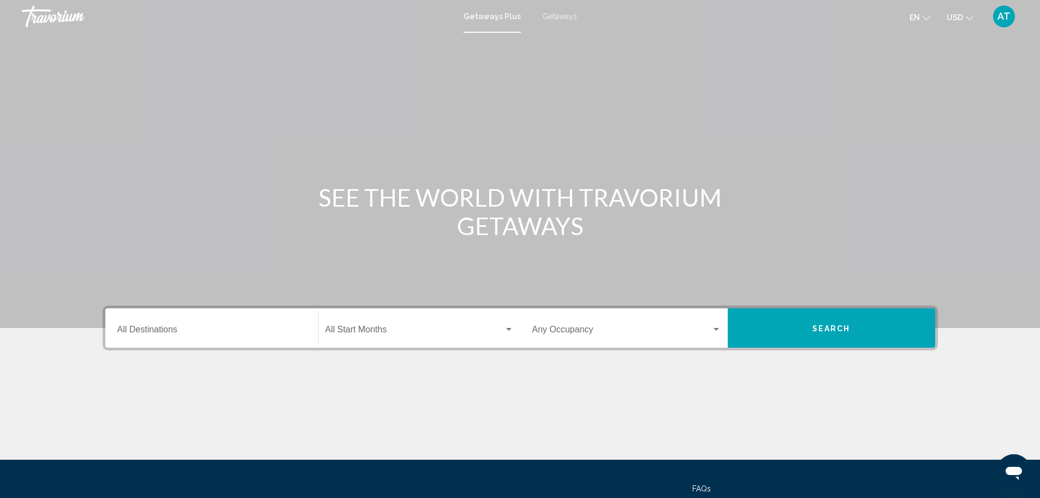
click at [200, 341] on div "Destination All Destinations" at bounding box center [211, 328] width 189 height 34
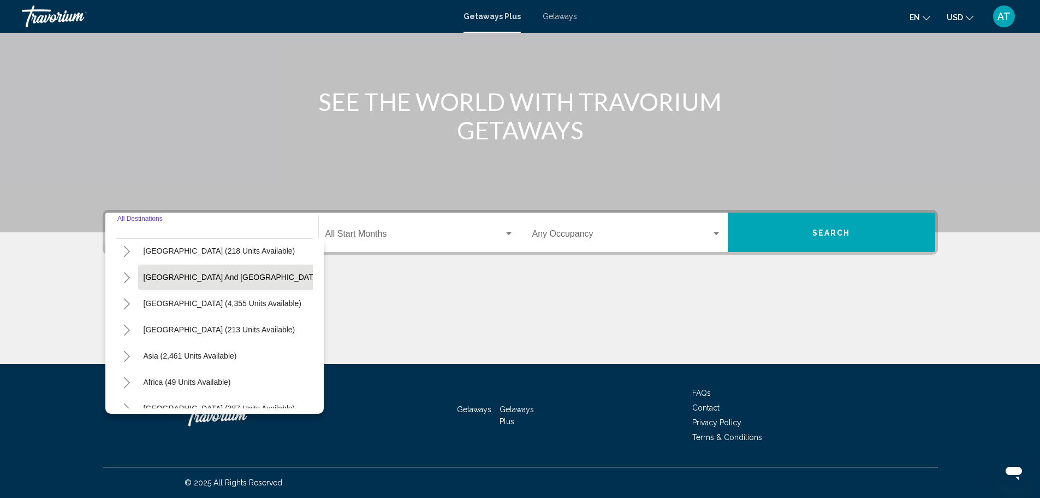
scroll to position [55, 0]
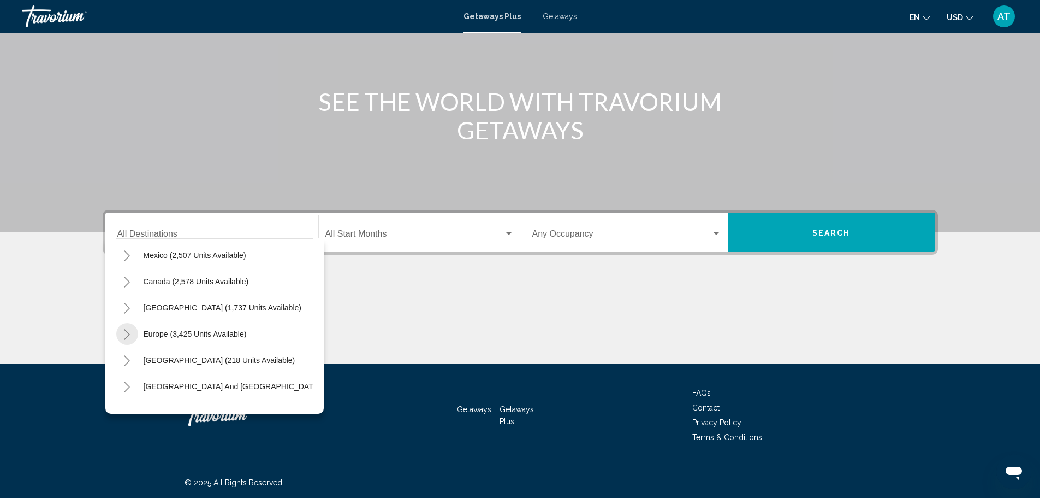
click at [123, 335] on icon "Toggle Europe (3,425 units available)" at bounding box center [127, 334] width 8 height 11
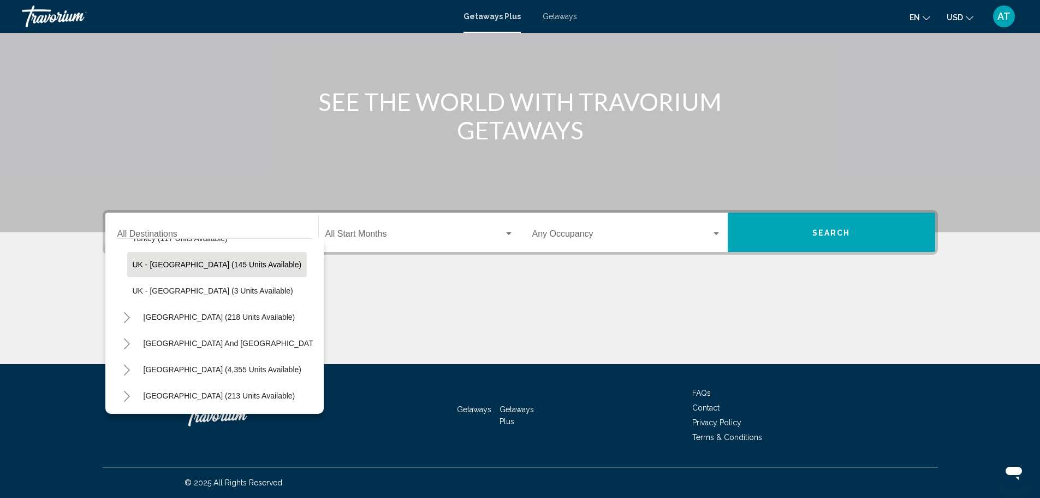
scroll to position [631, 0]
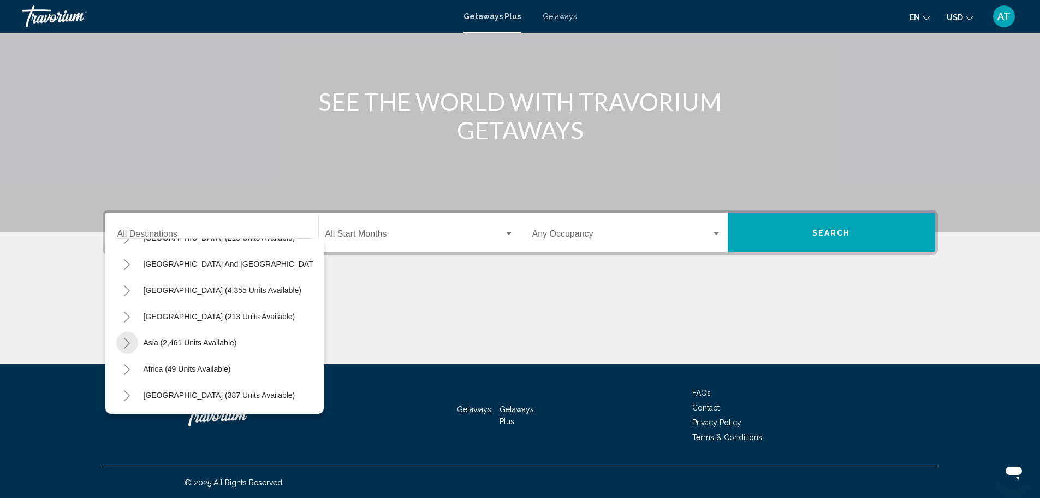
click at [130, 334] on button "Toggle Asia (2,461 units available)" at bounding box center [127, 343] width 22 height 22
click at [174, 338] on span "Vietnam (58 units available)" at bounding box center [181, 342] width 96 height 9
type input "**********"
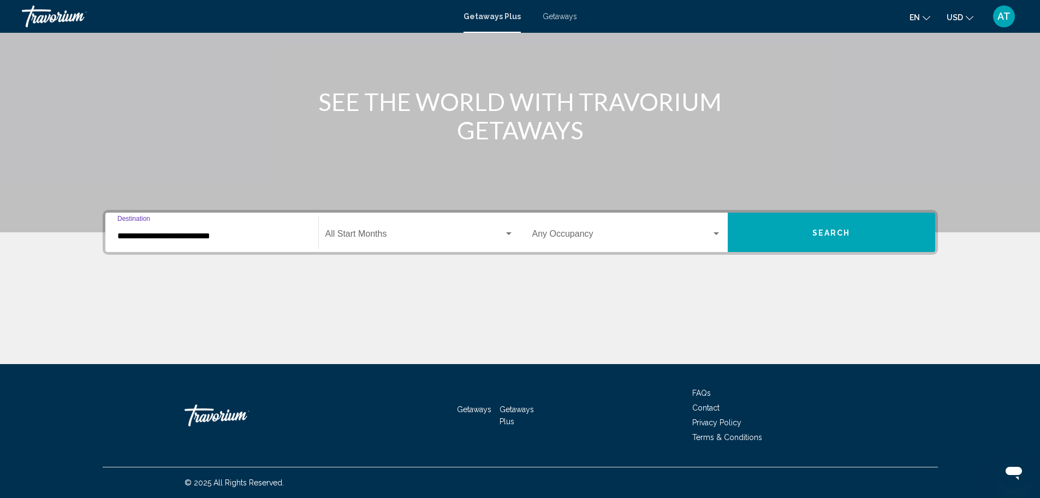
click at [437, 236] on span "Search widget" at bounding box center [415, 236] width 179 height 10
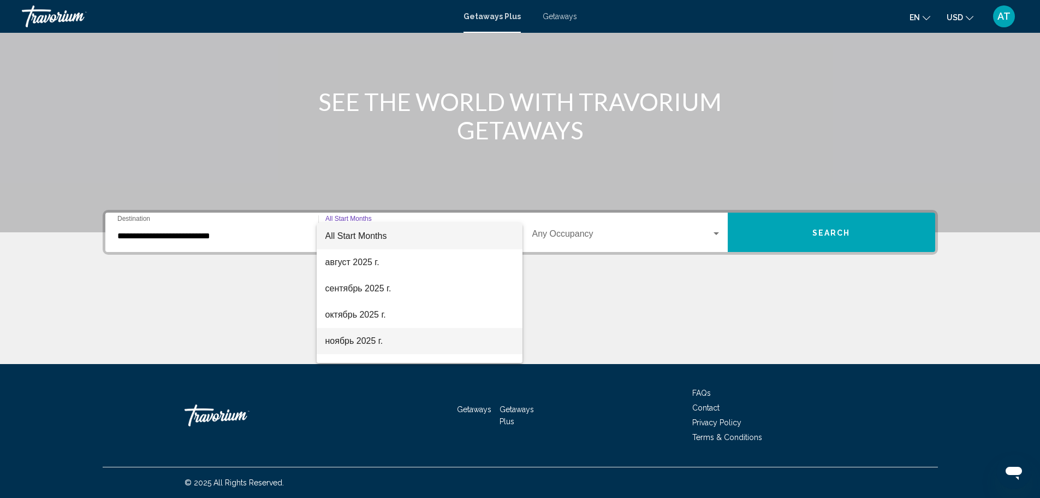
click at [391, 329] on span "ноябрь 2025 г." at bounding box center [420, 341] width 188 height 26
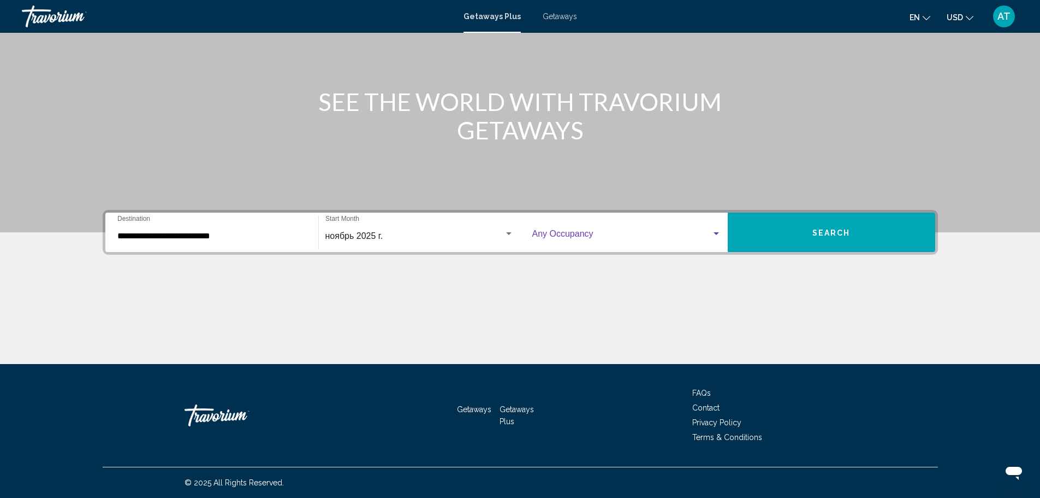
click at [678, 231] on span "Search widget" at bounding box center [622, 236] width 179 height 10
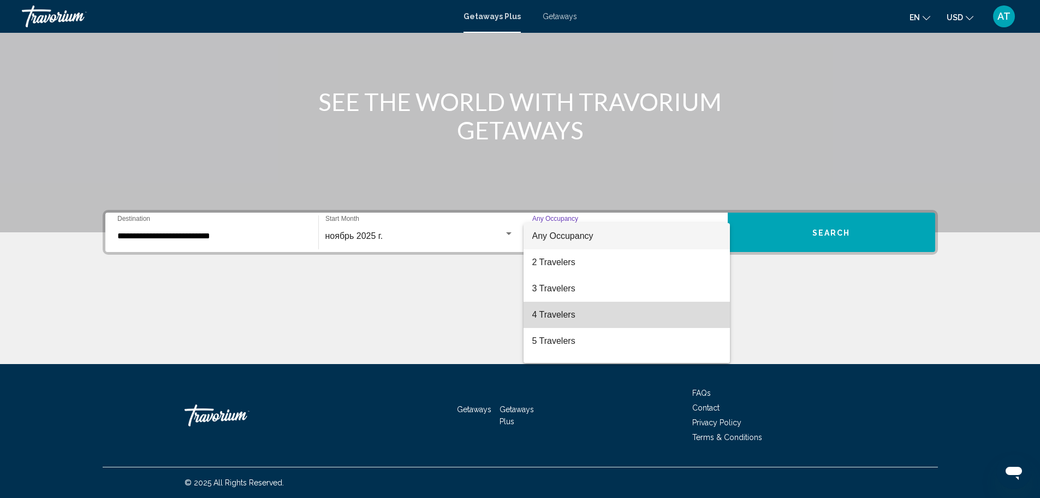
click at [629, 312] on span "4 Travelers" at bounding box center [627, 314] width 189 height 26
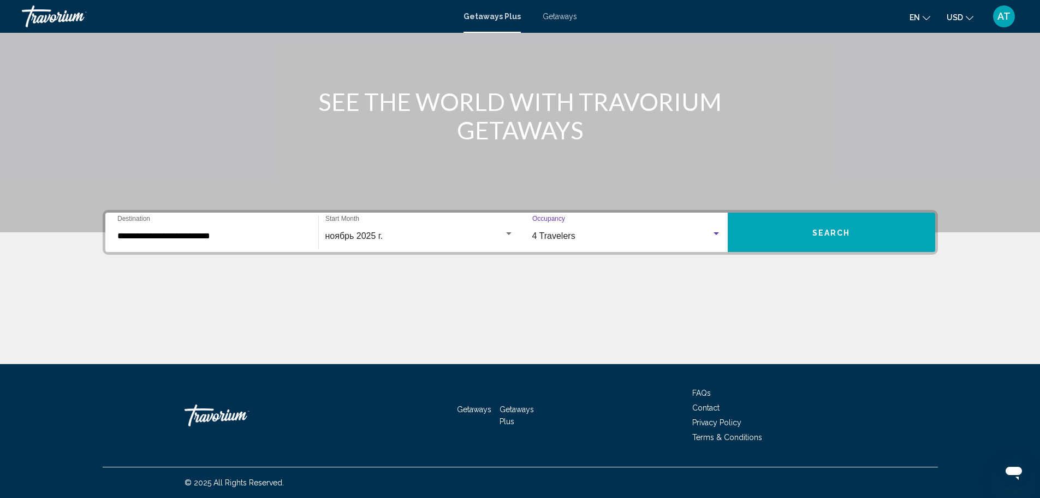
click at [819, 232] on span "Search" at bounding box center [832, 232] width 38 height 9
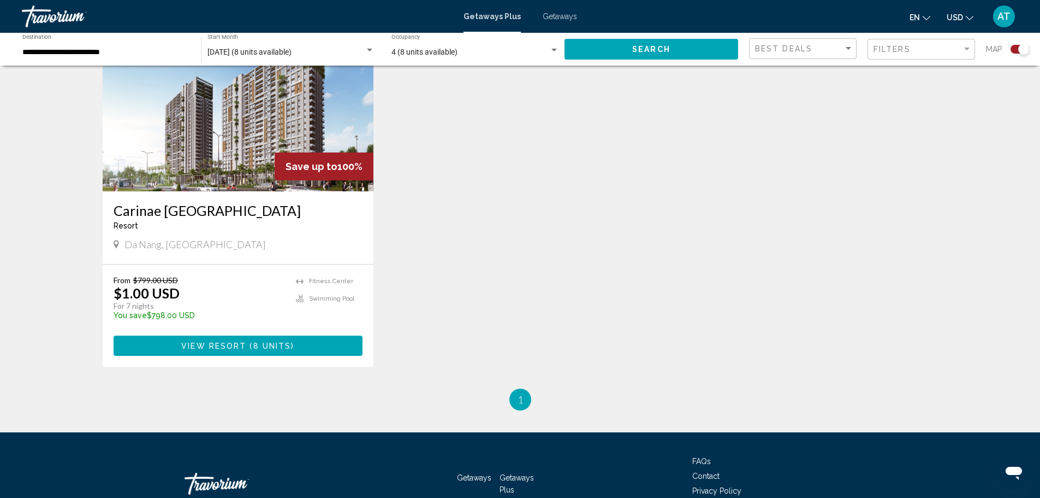
scroll to position [382, 0]
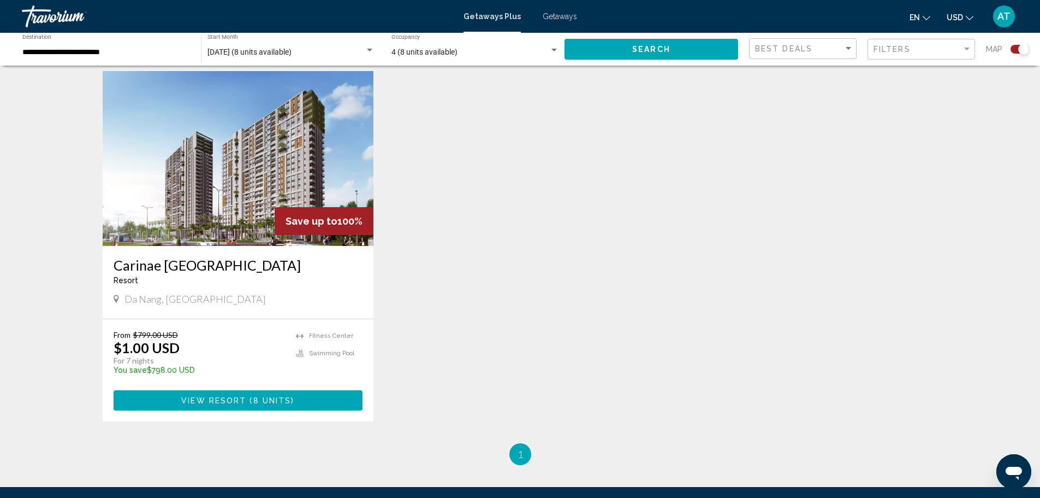
click at [247, 398] on span "Main content" at bounding box center [247, 400] width 3 height 9
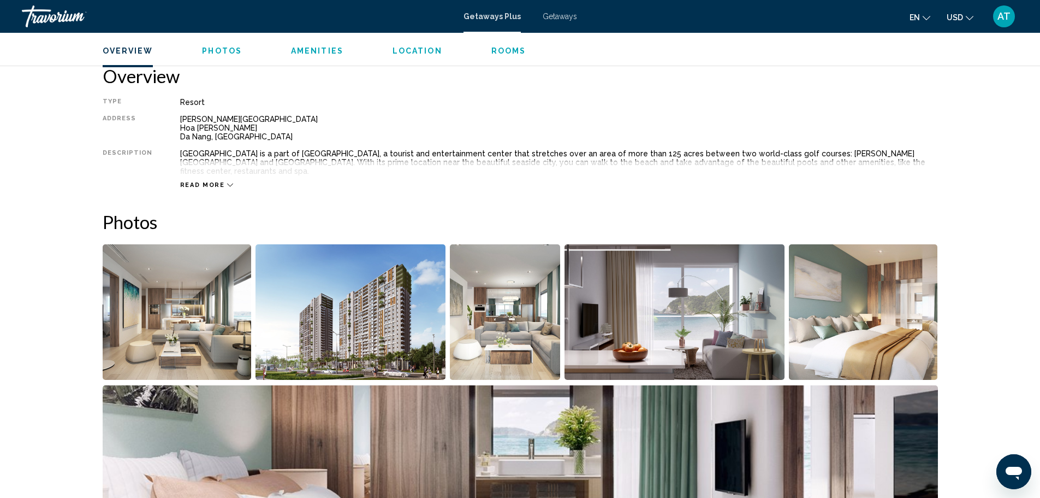
scroll to position [328, 0]
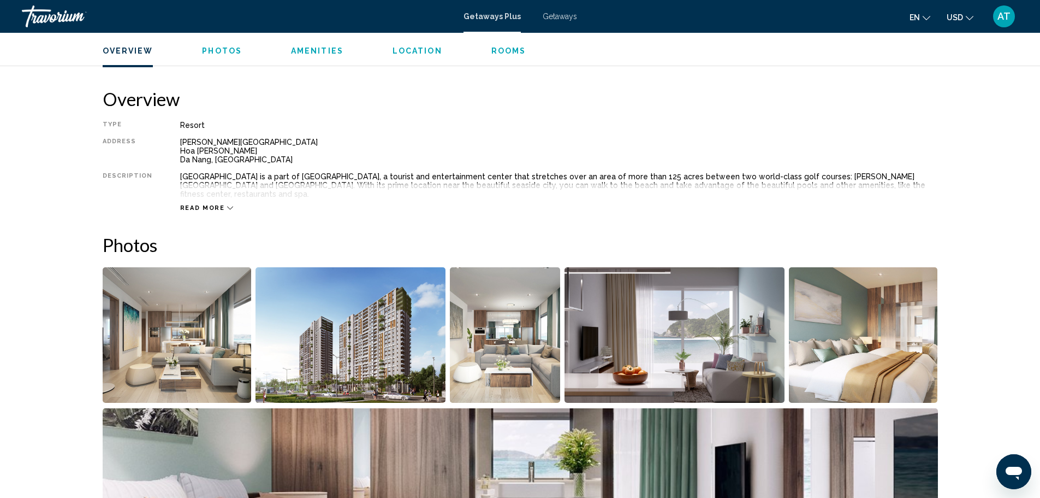
click at [197, 317] on img "Open full-screen image slider" at bounding box center [177, 334] width 149 height 135
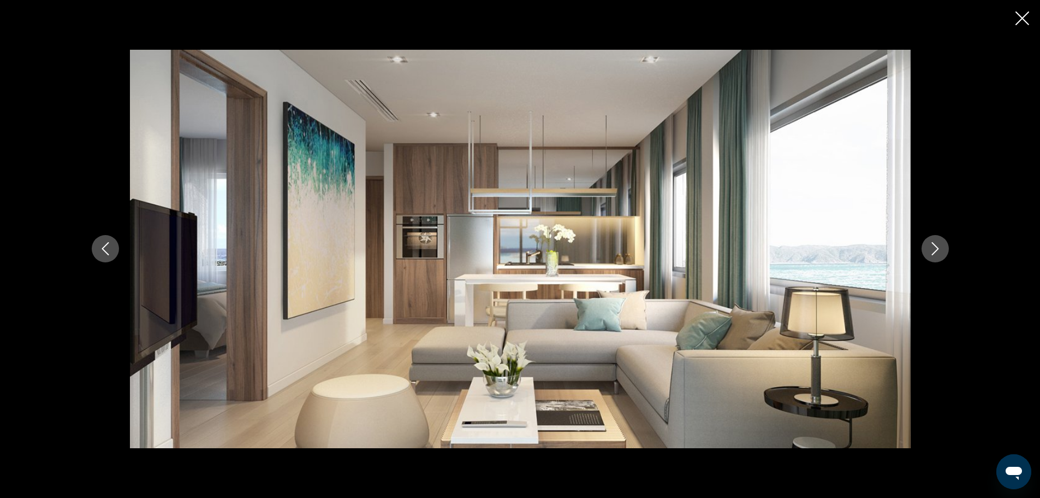
click at [938, 261] on button "Next image" at bounding box center [935, 248] width 27 height 27
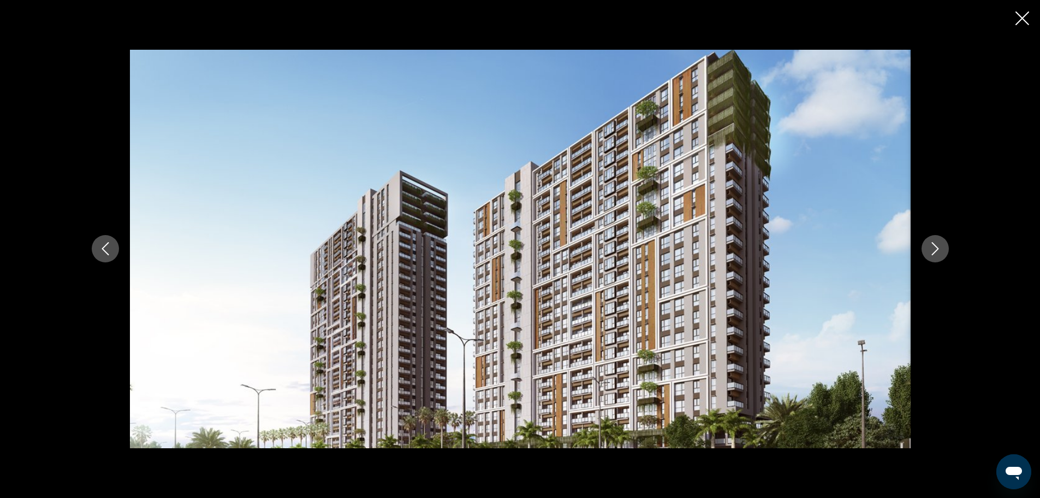
click at [933, 251] on icon "Next image" at bounding box center [935, 248] width 13 height 13
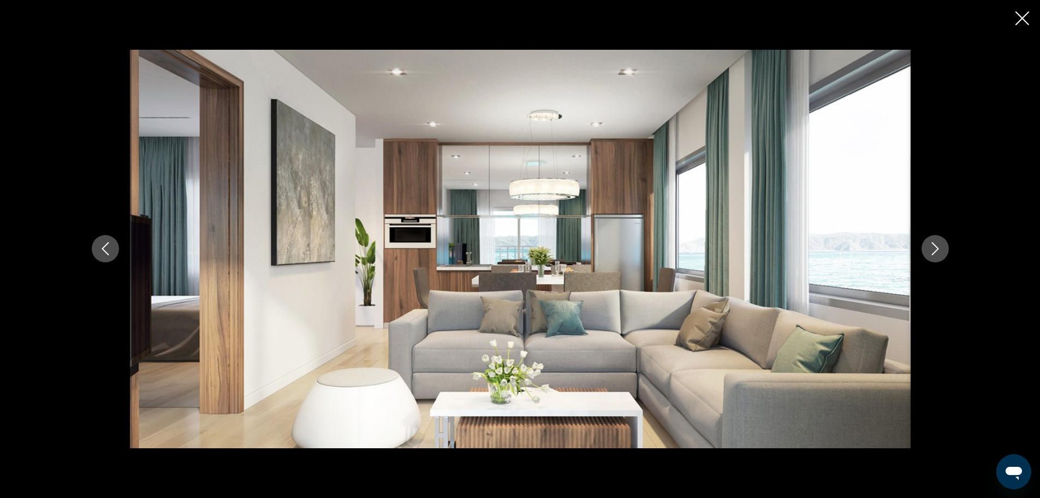
click at [933, 251] on icon "Next image" at bounding box center [935, 248] width 13 height 13
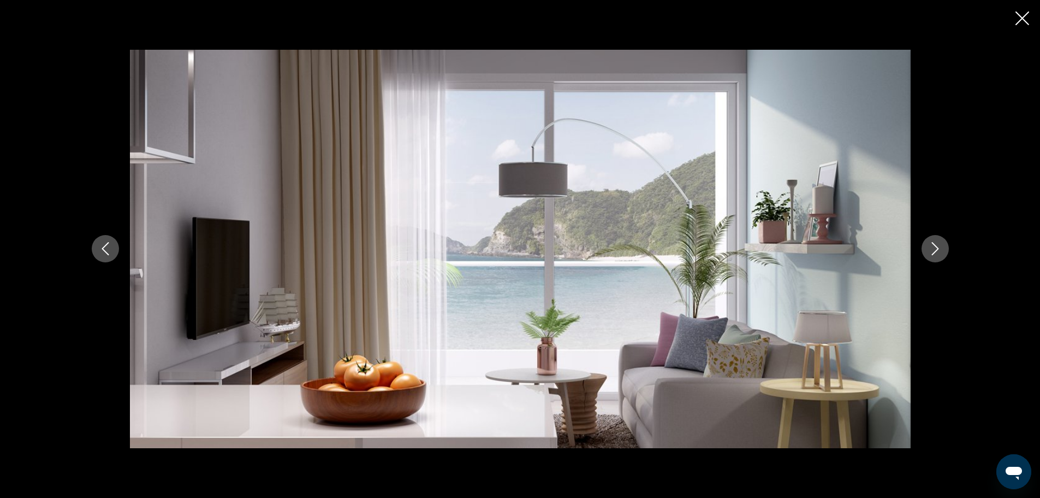
click at [933, 251] on icon "Next image" at bounding box center [935, 248] width 13 height 13
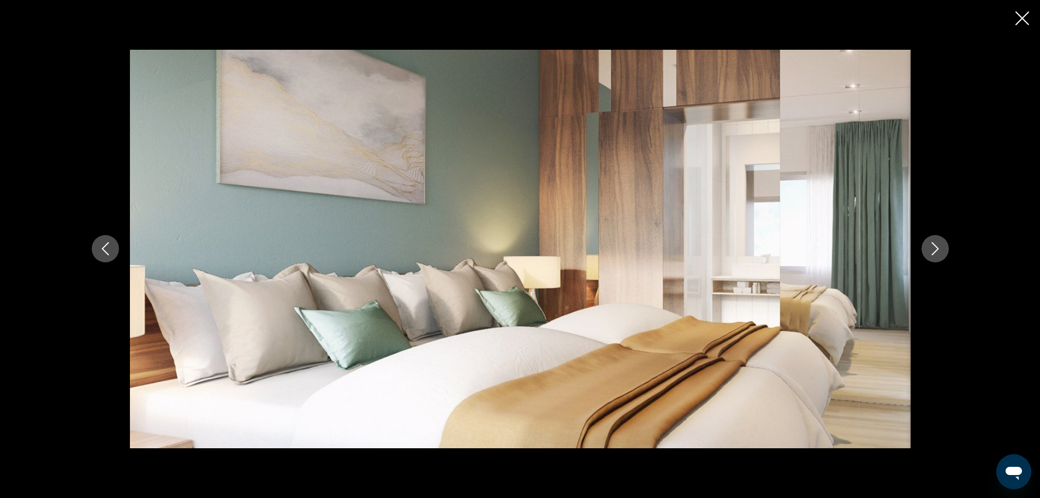
click at [933, 251] on icon "Next image" at bounding box center [935, 248] width 13 height 13
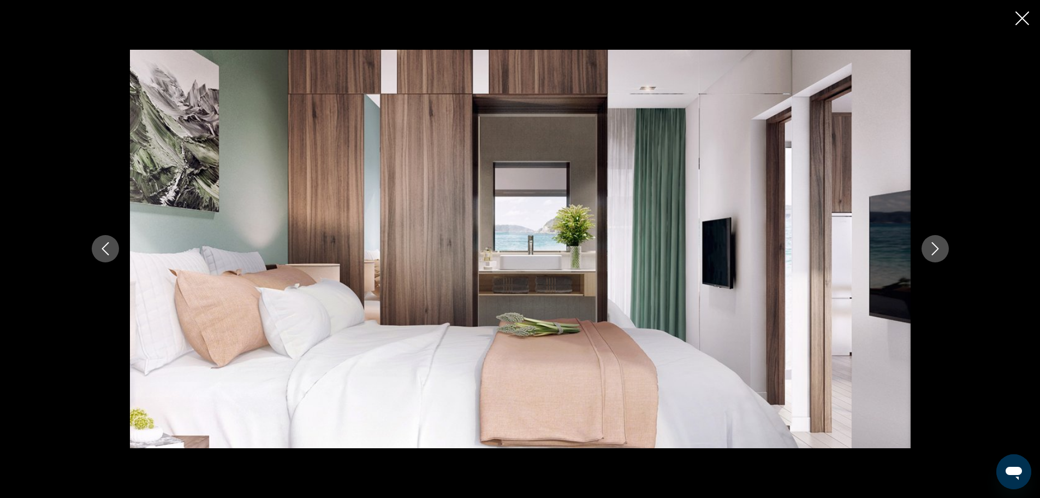
click at [933, 251] on icon "Next image" at bounding box center [935, 248] width 13 height 13
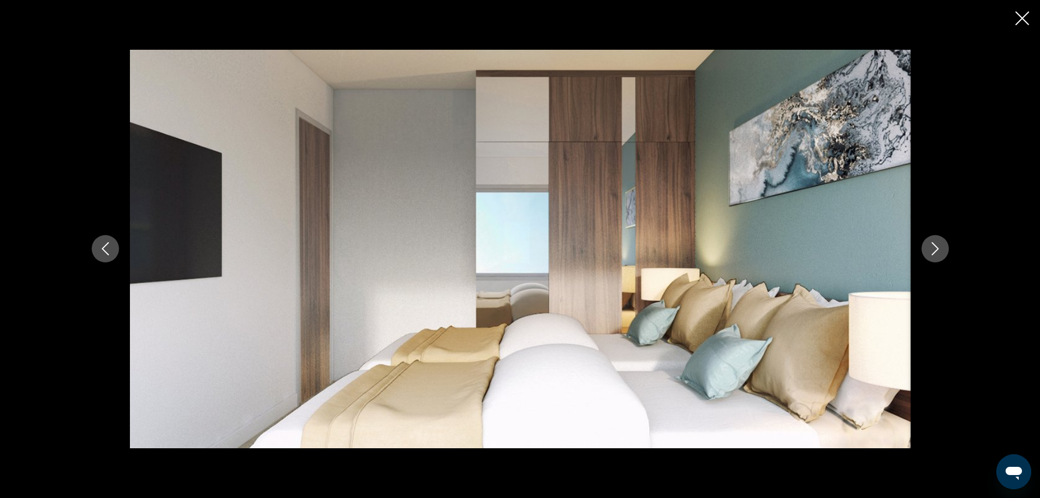
click at [933, 251] on icon "Next image" at bounding box center [935, 248] width 13 height 13
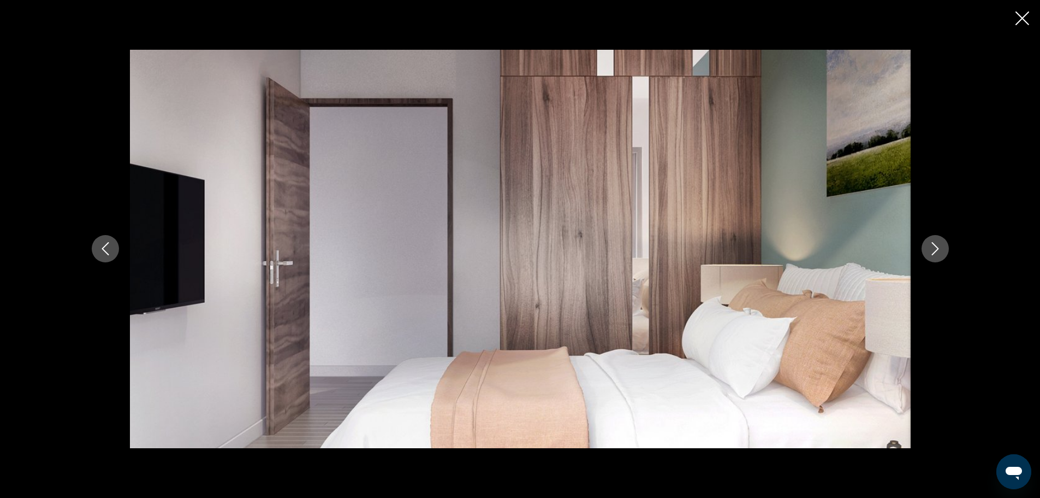
click at [933, 251] on icon "Next image" at bounding box center [935, 248] width 13 height 13
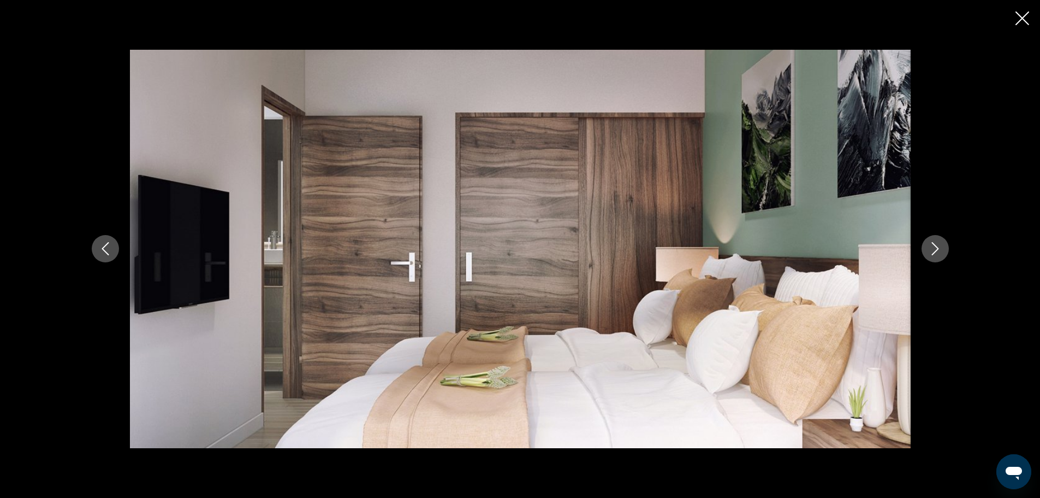
click at [933, 251] on icon "Next image" at bounding box center [935, 248] width 13 height 13
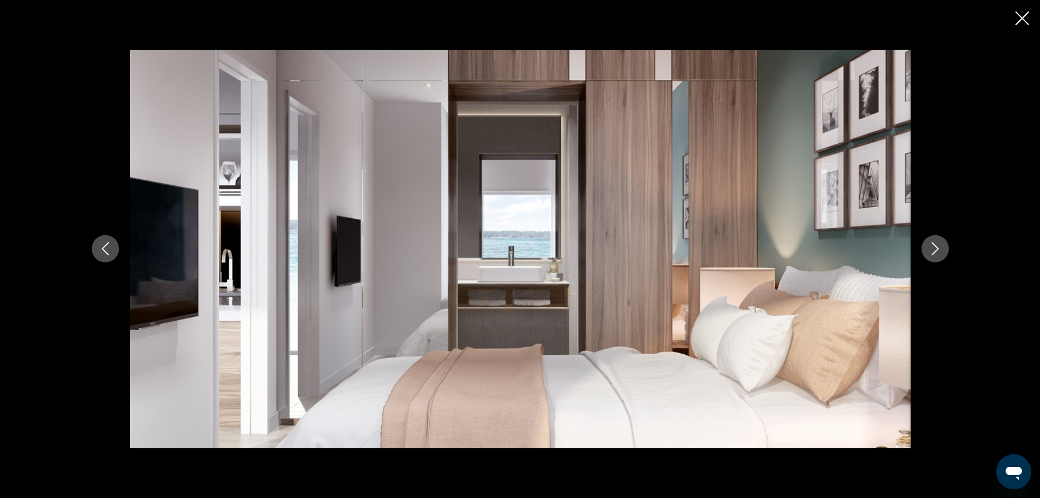
click at [933, 251] on icon "Next image" at bounding box center [935, 248] width 13 height 13
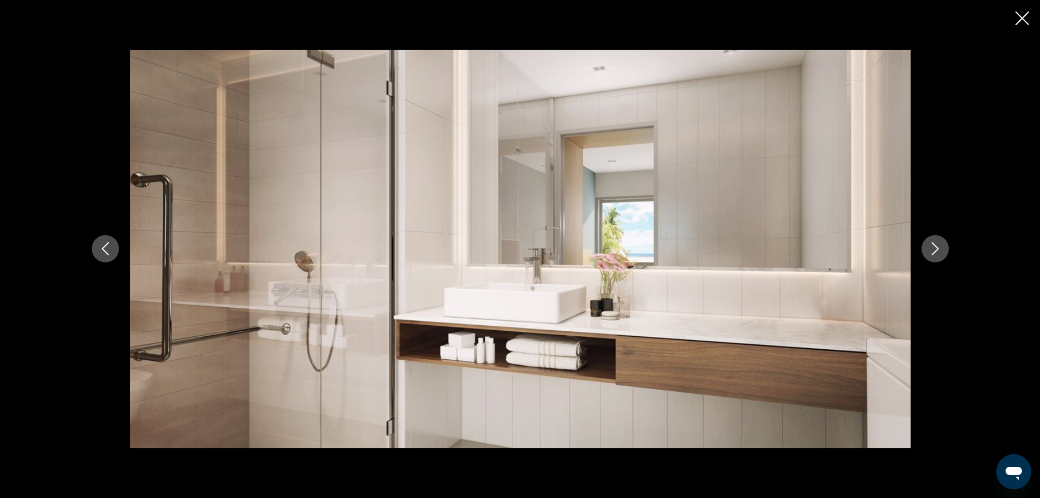
click at [933, 251] on icon "Next image" at bounding box center [935, 248] width 13 height 13
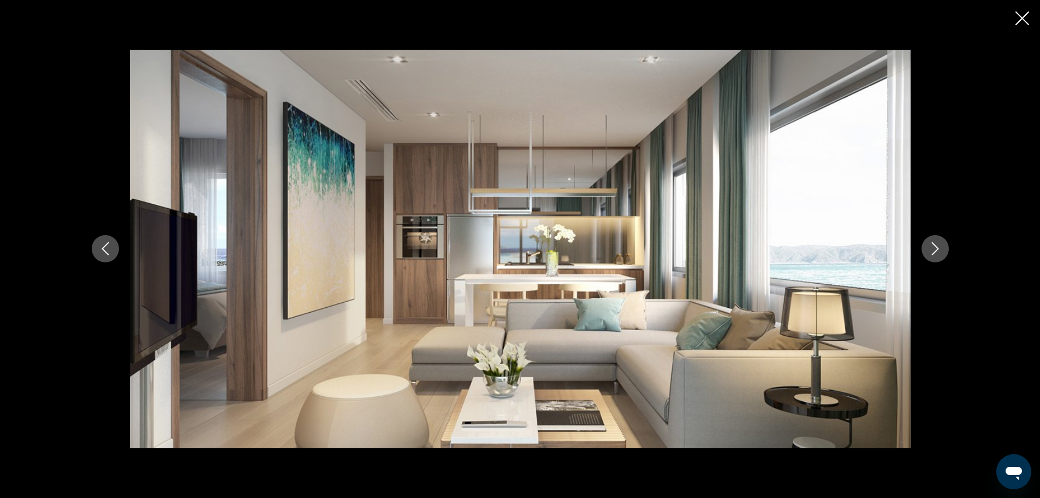
click at [933, 251] on icon "Next image" at bounding box center [935, 248] width 13 height 13
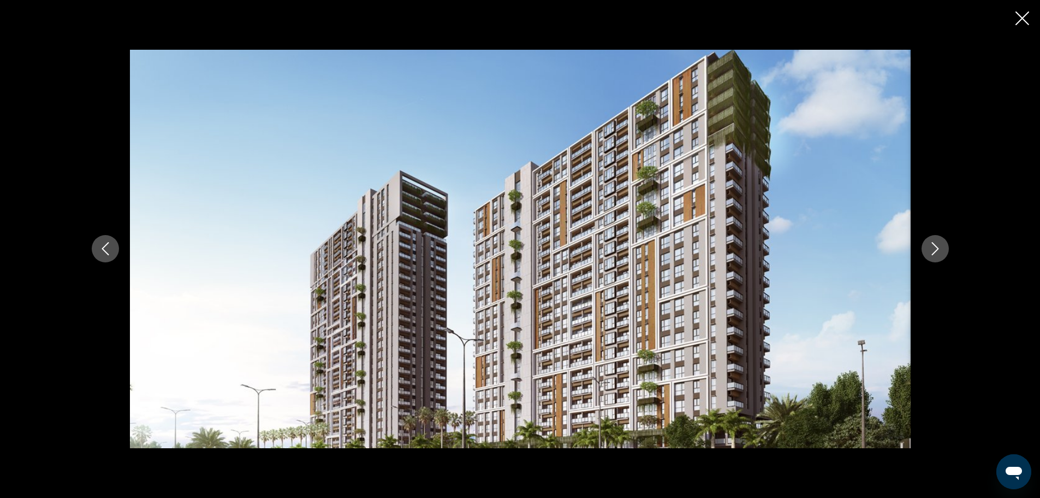
click at [933, 251] on icon "Next image" at bounding box center [935, 248] width 13 height 13
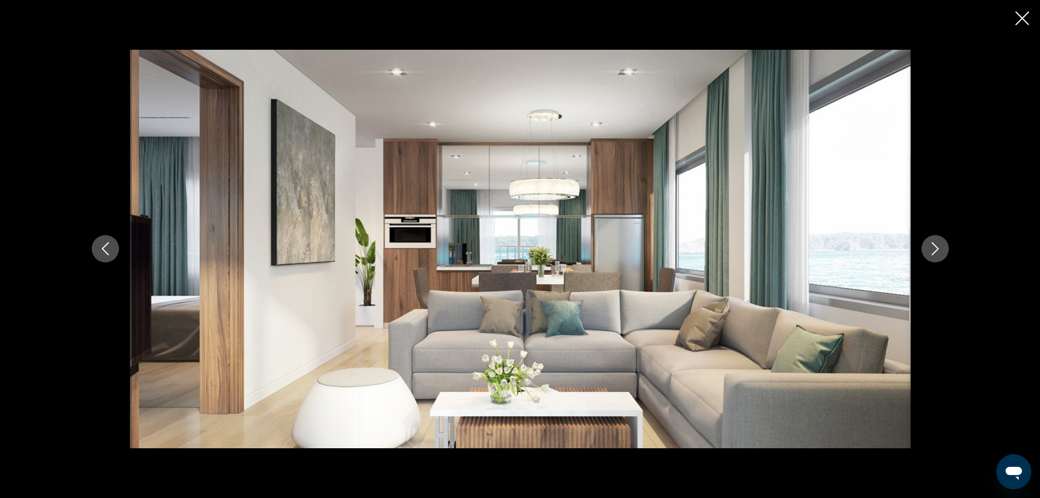
click at [933, 251] on icon "Next image" at bounding box center [935, 248] width 13 height 13
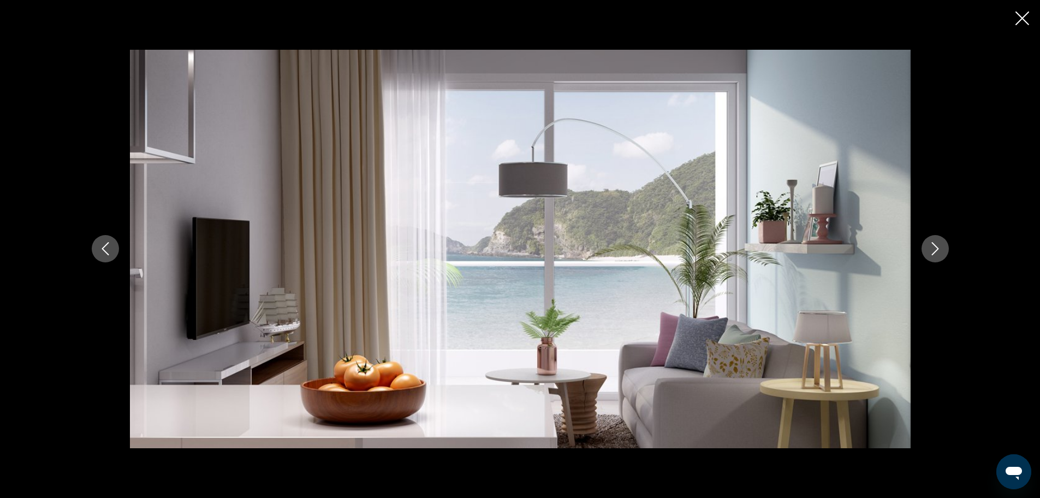
click at [933, 251] on icon "Next image" at bounding box center [935, 248] width 13 height 13
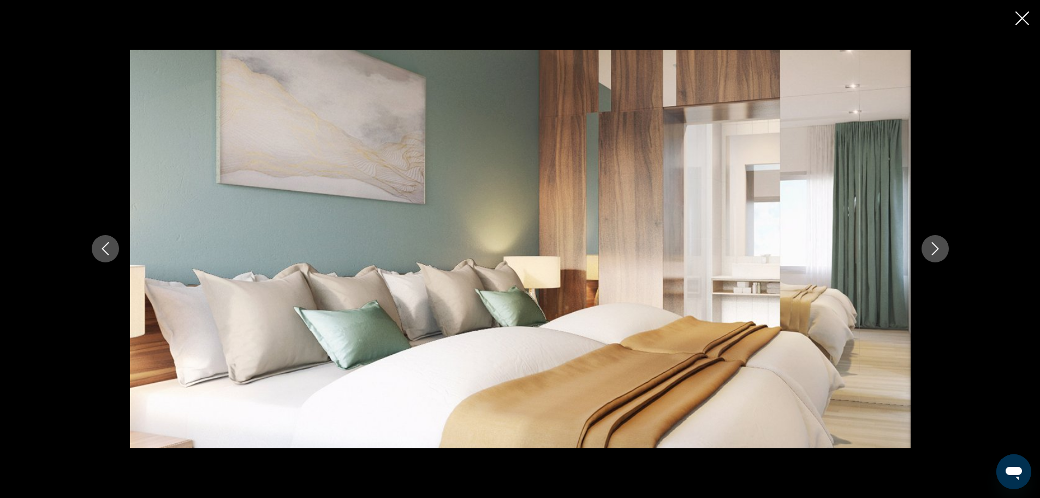
click at [933, 251] on icon "Next image" at bounding box center [935, 248] width 13 height 13
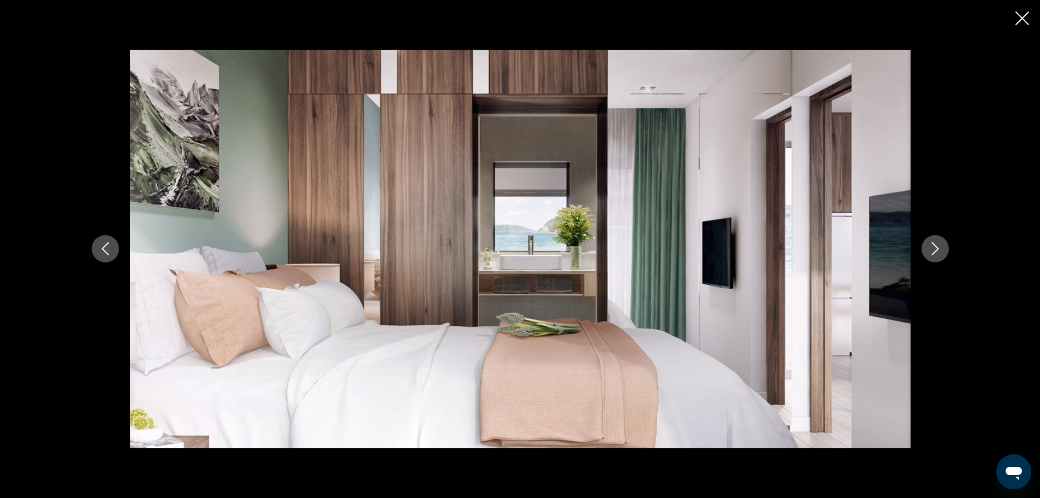
click at [933, 251] on icon "Next image" at bounding box center [935, 248] width 13 height 13
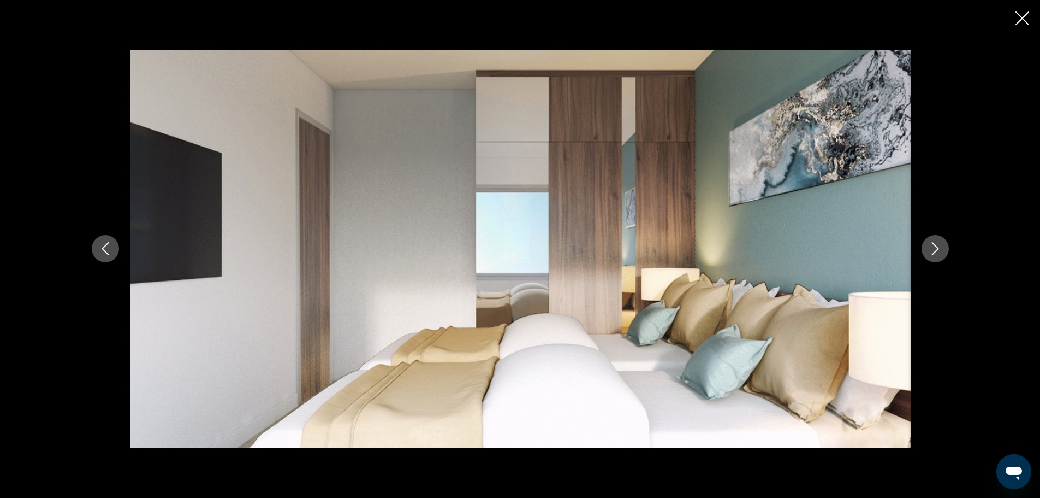
click at [1016, 11] on div "Main content" at bounding box center [520, 249] width 1040 height 498
click at [1021, 14] on icon "Close slideshow" at bounding box center [1023, 18] width 14 height 14
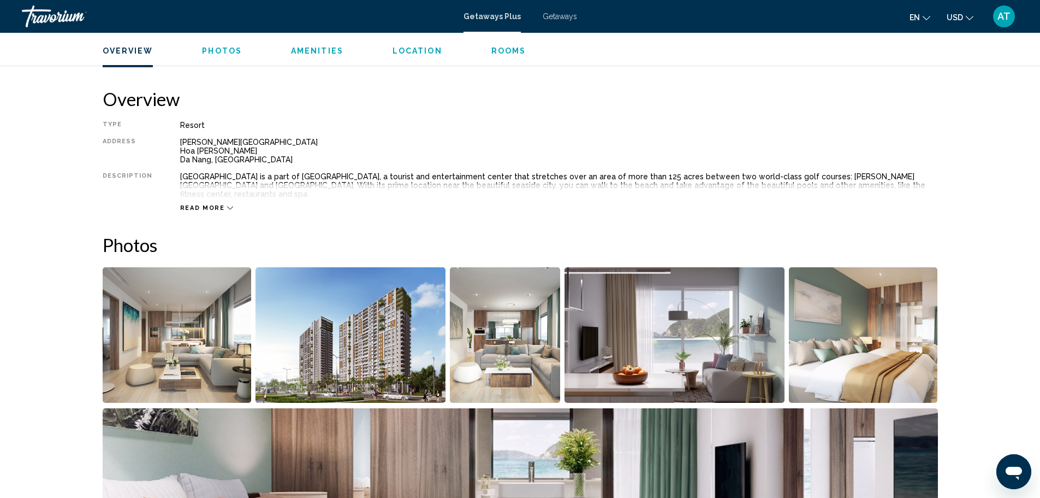
click at [227, 206] on icon "Main content" at bounding box center [230, 207] width 6 height 3
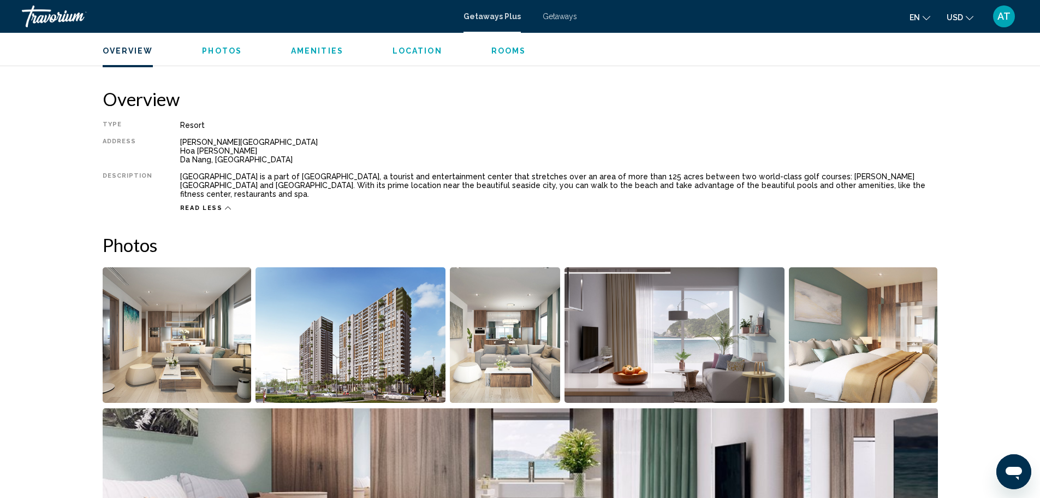
click at [496, 46] on button "Rooms" at bounding box center [509, 51] width 35 height 10
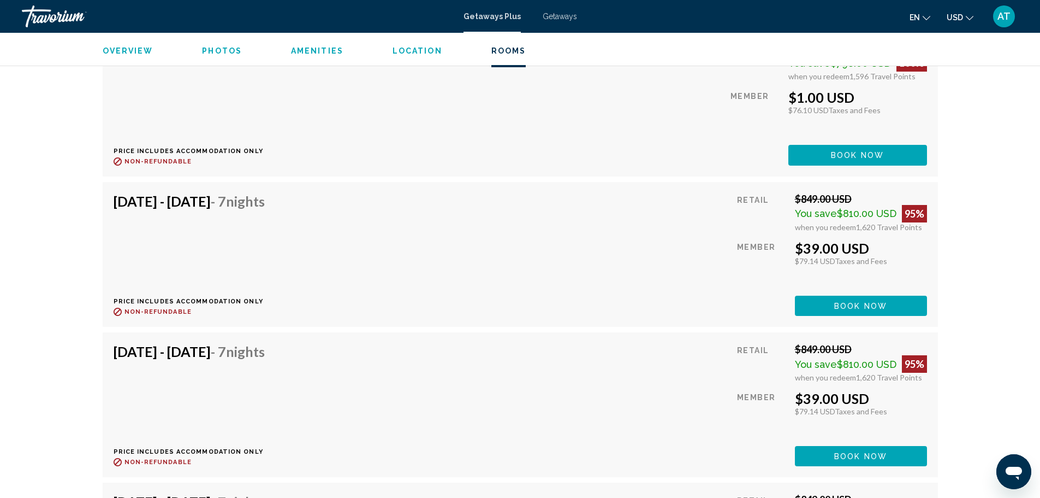
scroll to position [1765, 0]
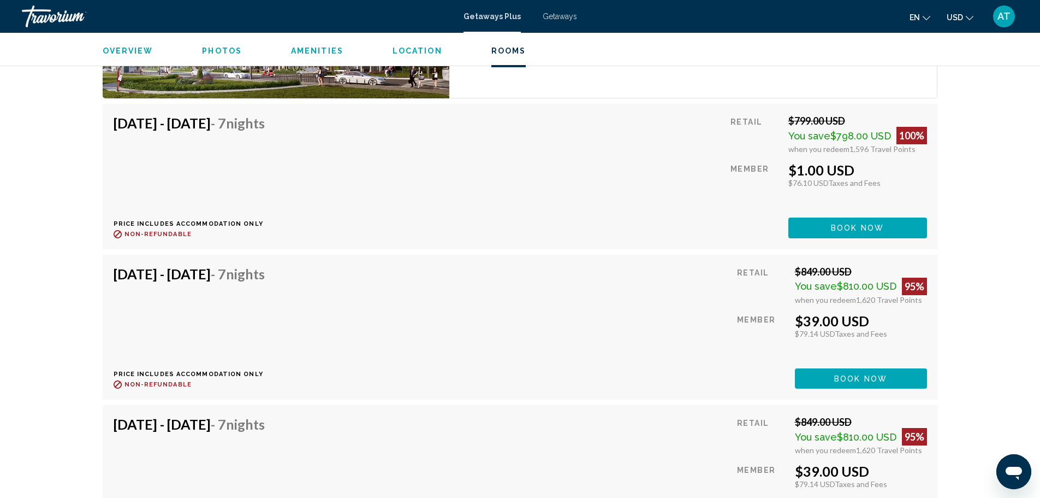
click at [220, 40] on div "Overview Photos Amenities Location Rooms Search" at bounding box center [520, 50] width 879 height 34
click at [218, 50] on span "Photos" at bounding box center [222, 50] width 40 height 9
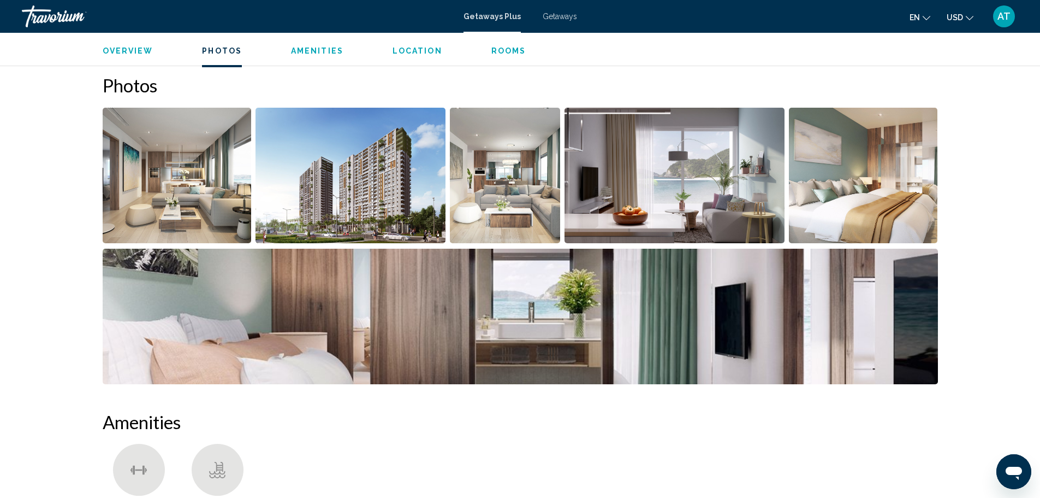
click at [314, 44] on ul "Overview Photos Amenities Location Rooms Search" at bounding box center [521, 50] width 836 height 12
click at [315, 48] on span "Amenities" at bounding box center [317, 50] width 52 height 9
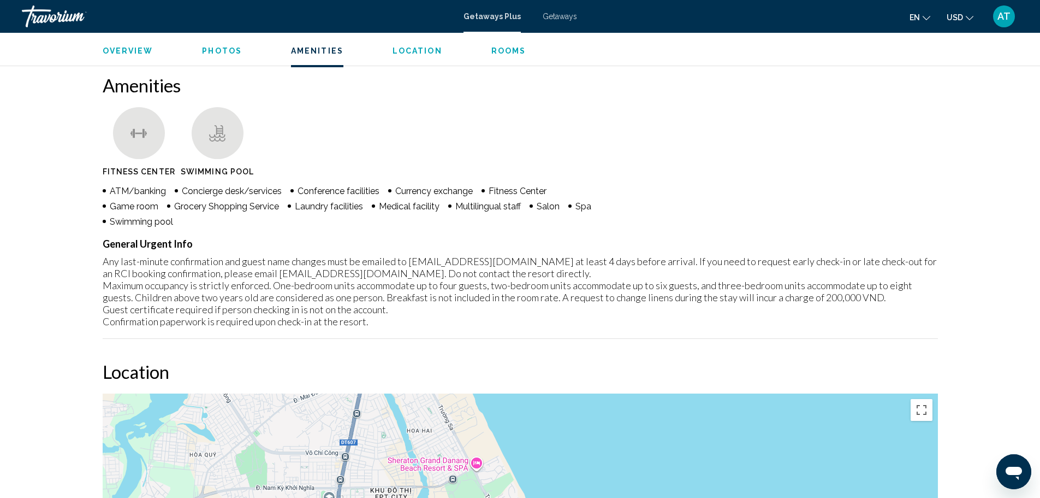
click at [437, 48] on ul "Overview Photos Amenities Location Rooms Search" at bounding box center [521, 50] width 836 height 12
click at [427, 48] on span "Location" at bounding box center [418, 50] width 50 height 9
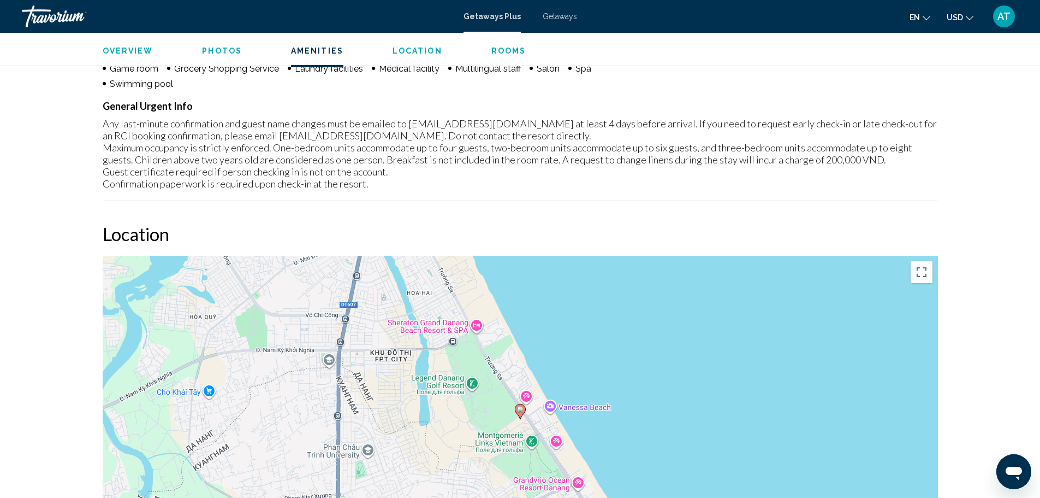
scroll to position [1110, 0]
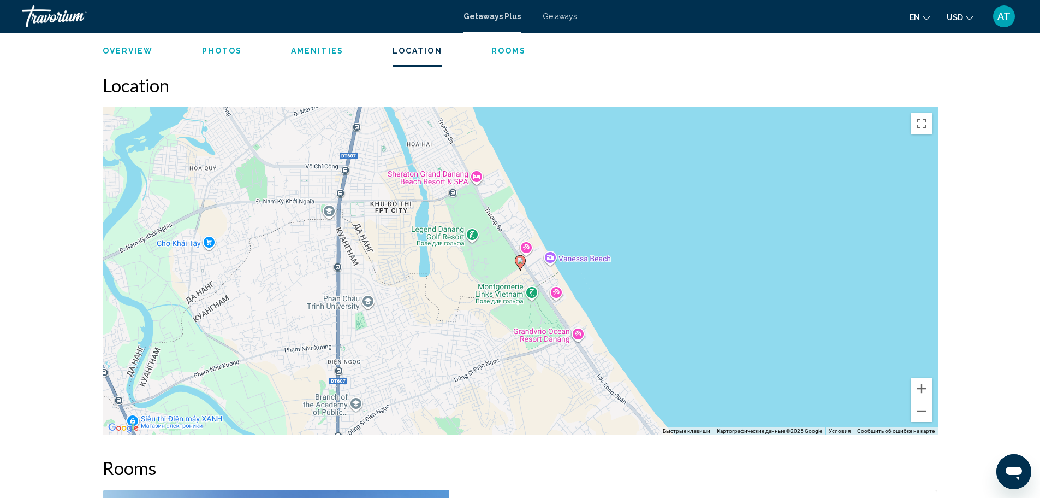
click at [129, 50] on span "Overview" at bounding box center [128, 50] width 51 height 9
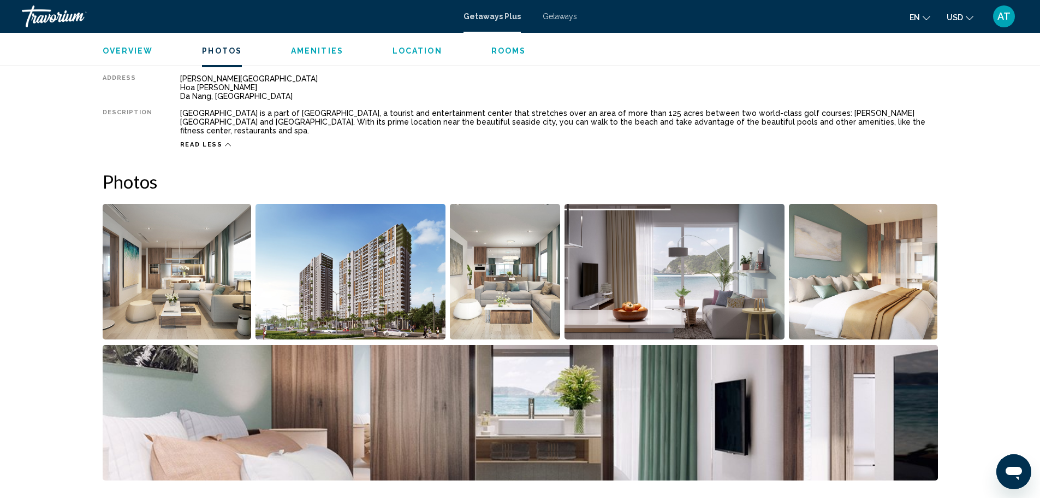
scroll to position [350, 0]
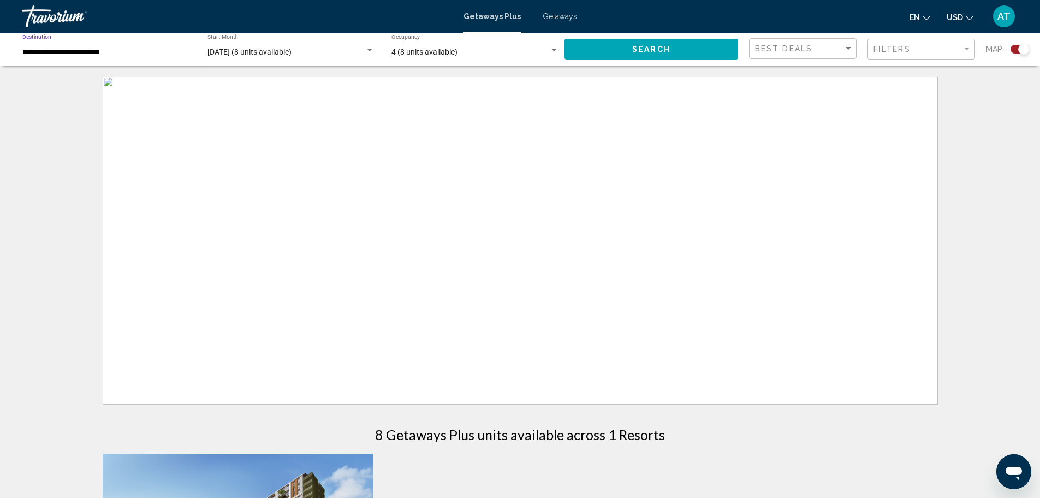
click at [134, 55] on input "**********" at bounding box center [106, 52] width 168 height 9
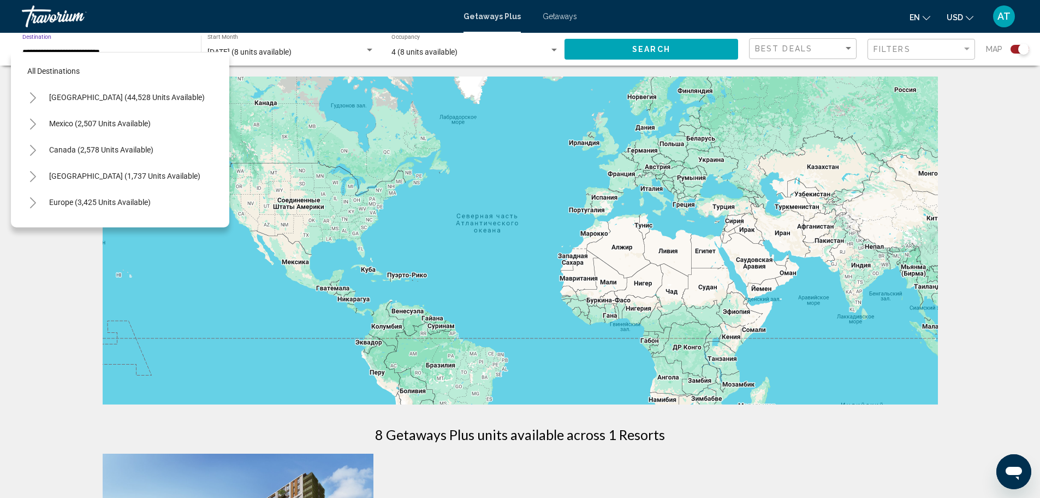
scroll to position [447, 0]
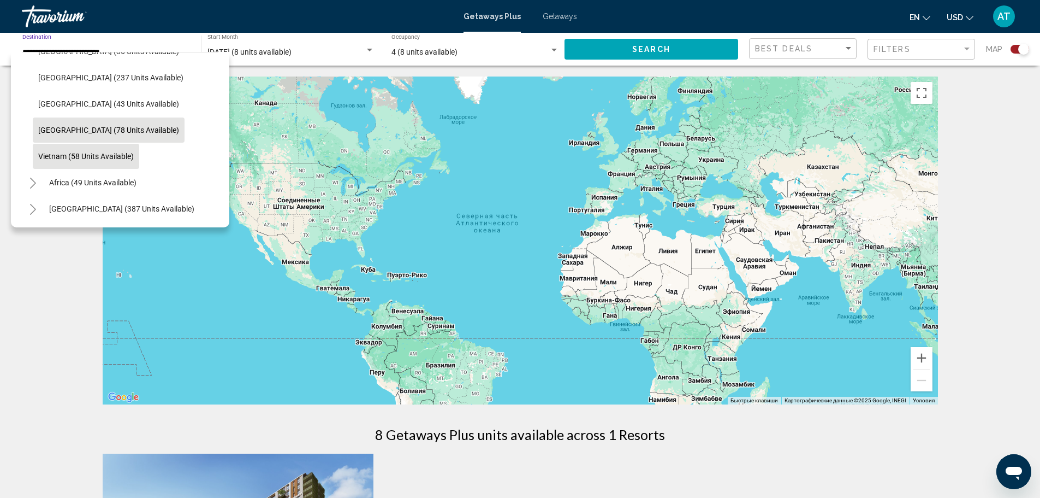
click at [107, 117] on button "[GEOGRAPHIC_DATA] (78 units available)" at bounding box center [109, 129] width 152 height 25
type input "**********"
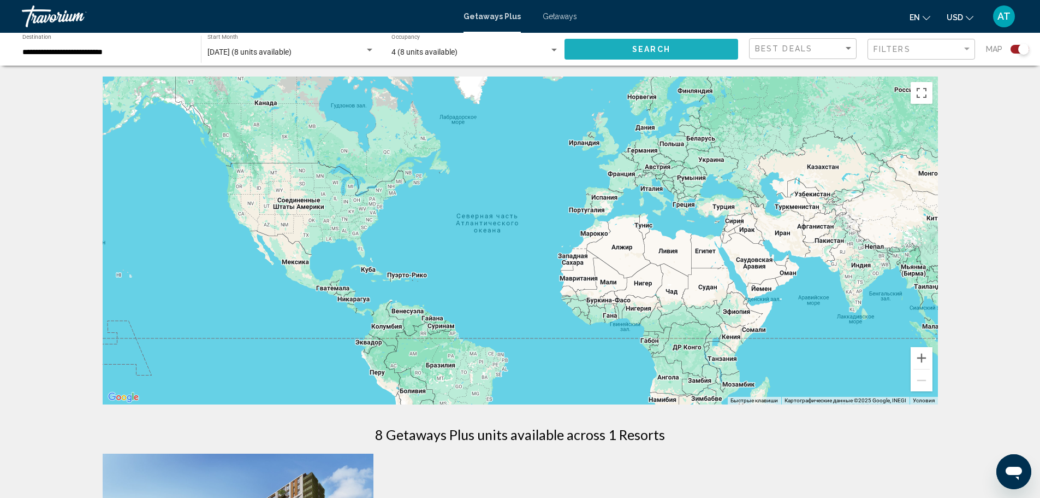
click at [676, 49] on button "Search" at bounding box center [652, 49] width 174 height 20
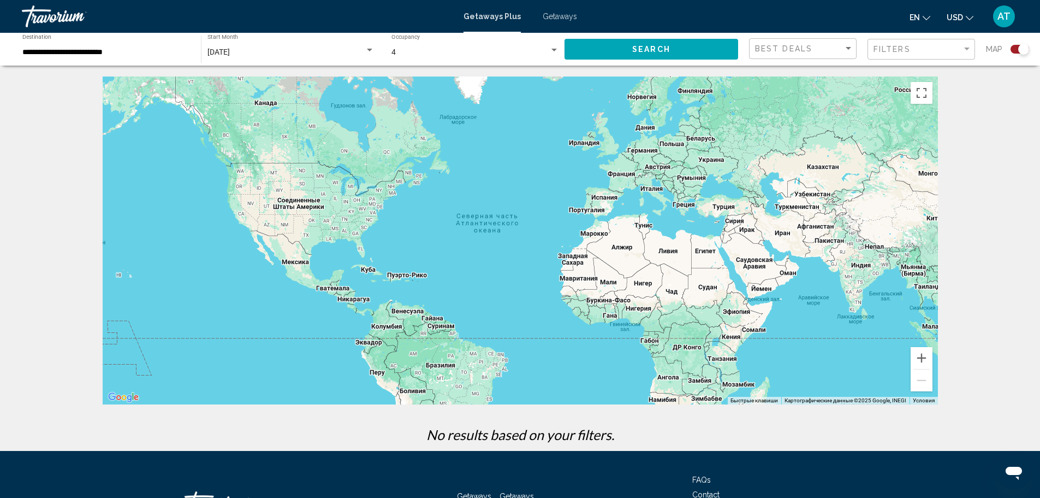
click at [599, 45] on button "Search" at bounding box center [652, 49] width 174 height 20
click at [81, 51] on input "**********" at bounding box center [106, 52] width 168 height 9
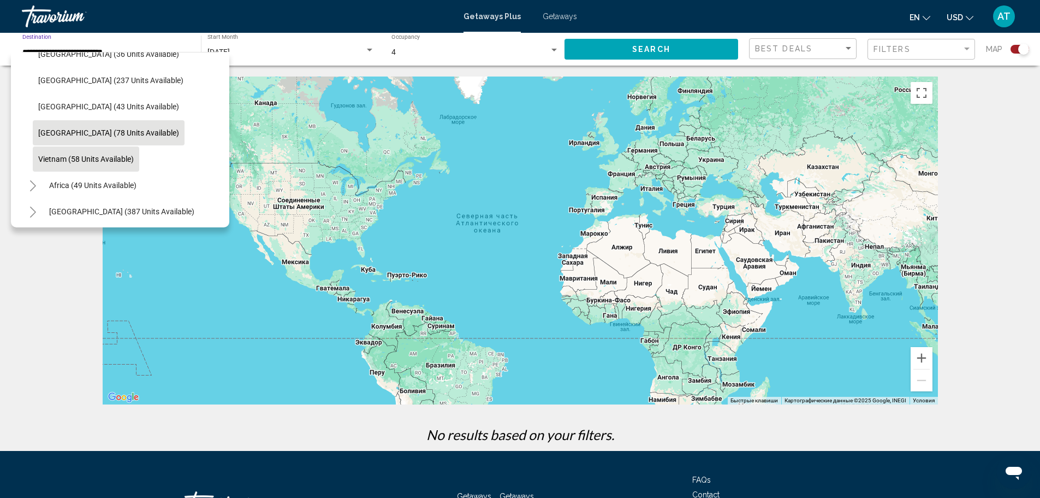
scroll to position [447, 0]
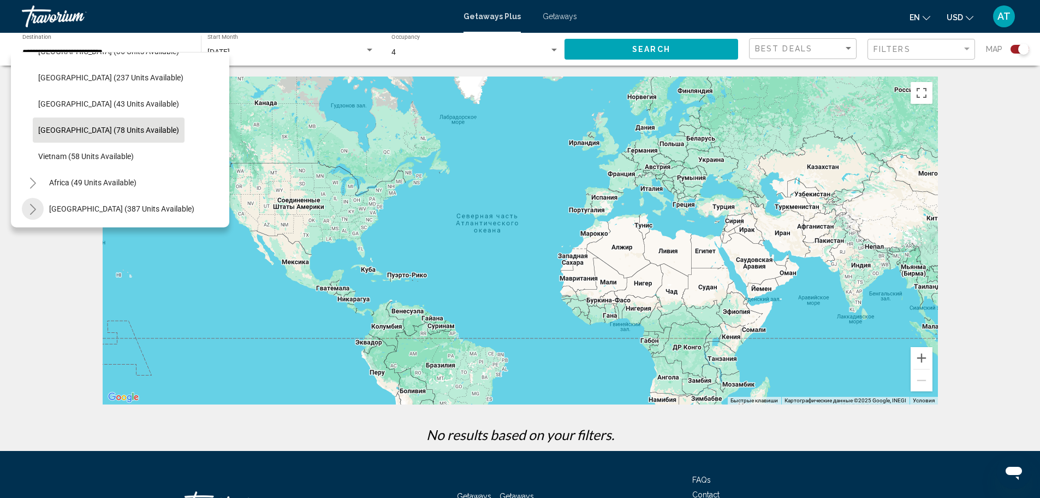
click at [36, 204] on icon "Toggle Middle East (387 units available)" at bounding box center [33, 209] width 8 height 11
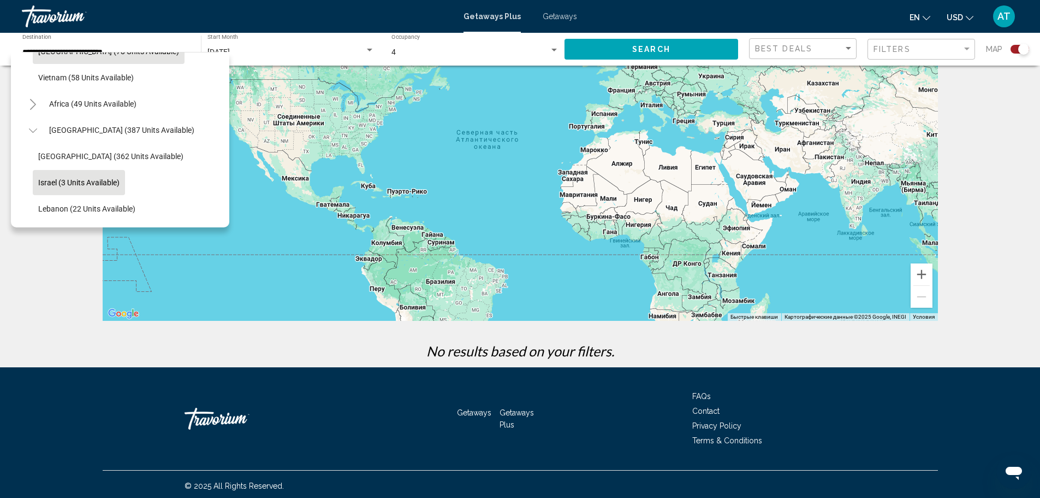
scroll to position [87, 0]
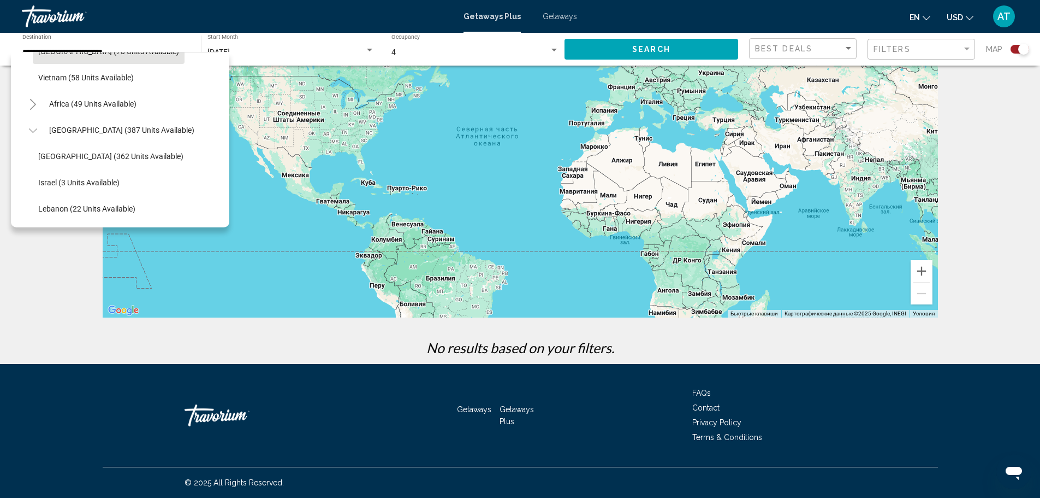
click at [30, 99] on icon "Toggle Africa (49 units available)" at bounding box center [33, 104] width 8 height 11
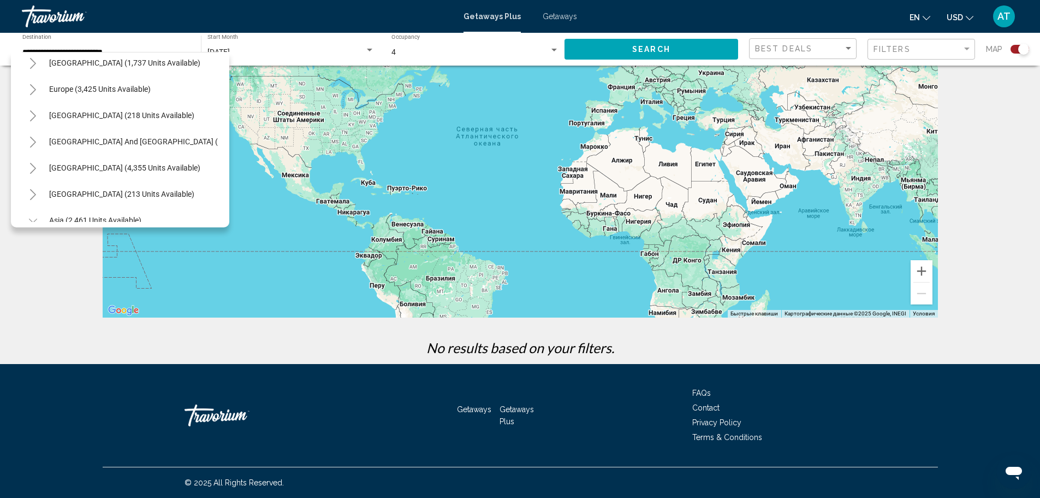
scroll to position [127, 0]
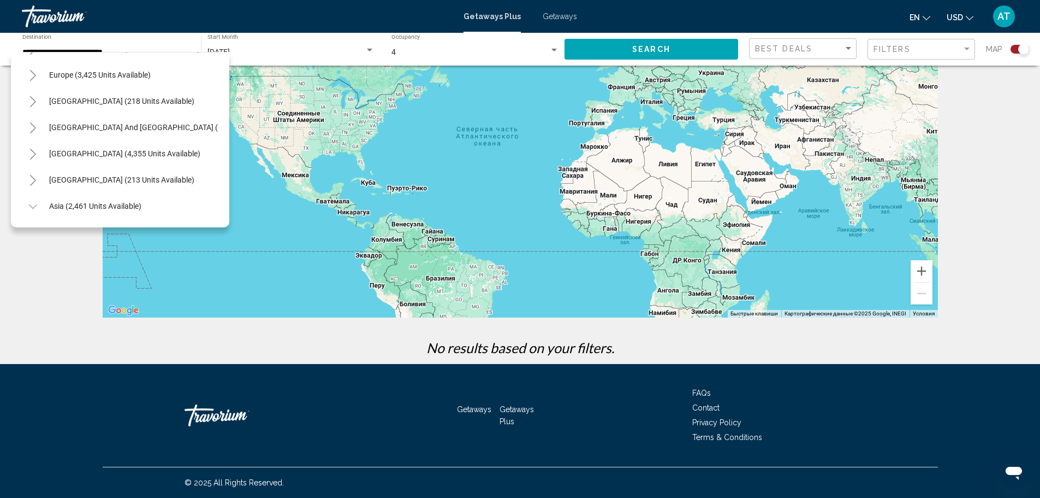
click at [29, 181] on icon "Toggle Central America (213 units available)" at bounding box center [33, 180] width 8 height 11
click at [35, 149] on icon "Toggle South America (4,355 units available)" at bounding box center [33, 154] width 8 height 11
click at [36, 123] on icon "Toggle South Pacific and Oceania (143 units available)" at bounding box center [33, 127] width 8 height 11
click at [39, 105] on button "Toggle Australia (218 units available)" at bounding box center [33, 101] width 22 height 22
click at [32, 76] on icon "Toggle Europe (3,425 units available)" at bounding box center [33, 75] width 8 height 11
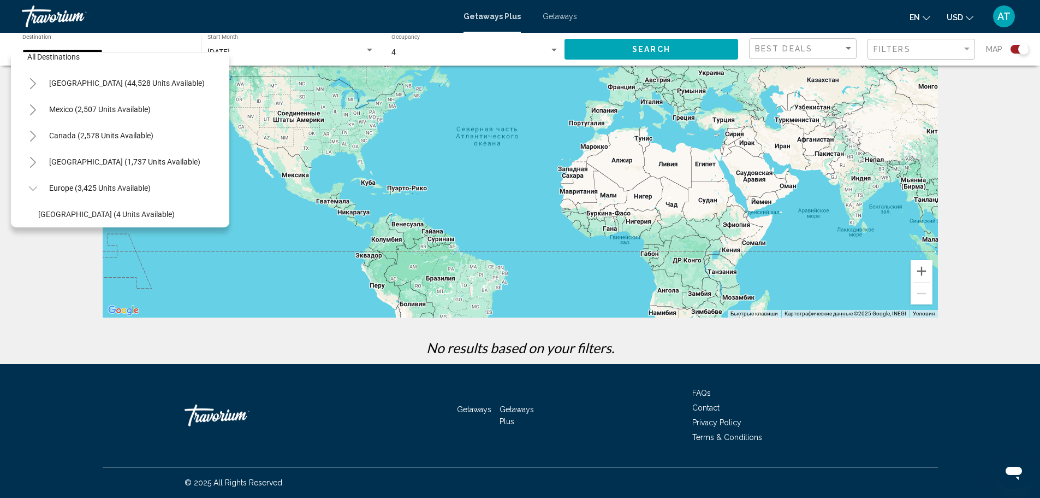
scroll to position [0, 0]
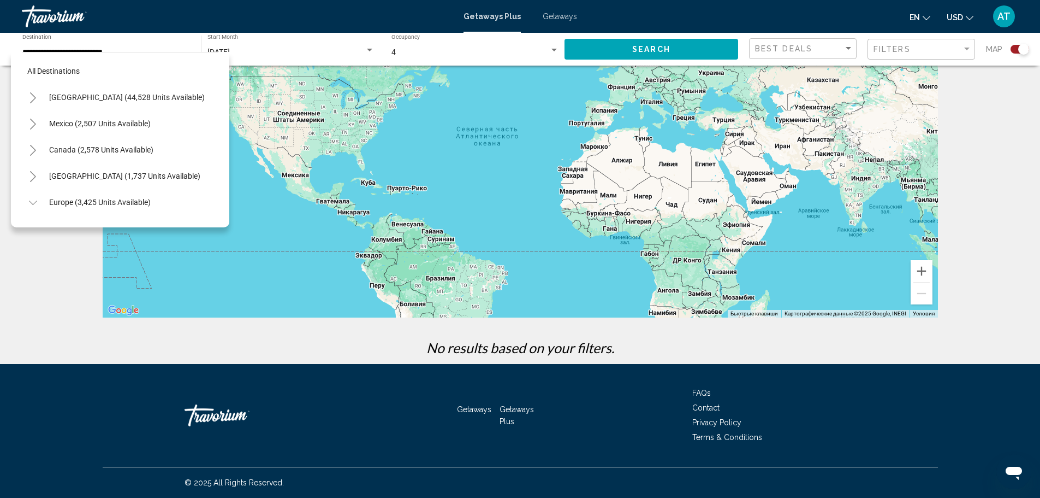
click at [31, 150] on icon "Toggle Canada (2,578 units available)" at bounding box center [33, 150] width 8 height 11
click at [34, 117] on button "Toggle Mexico (2,507 units available)" at bounding box center [33, 124] width 22 height 22
click at [31, 100] on icon "Toggle United States (44,528 units available)" at bounding box center [33, 97] width 8 height 11
